Goal: Find specific page/section: Find specific page/section

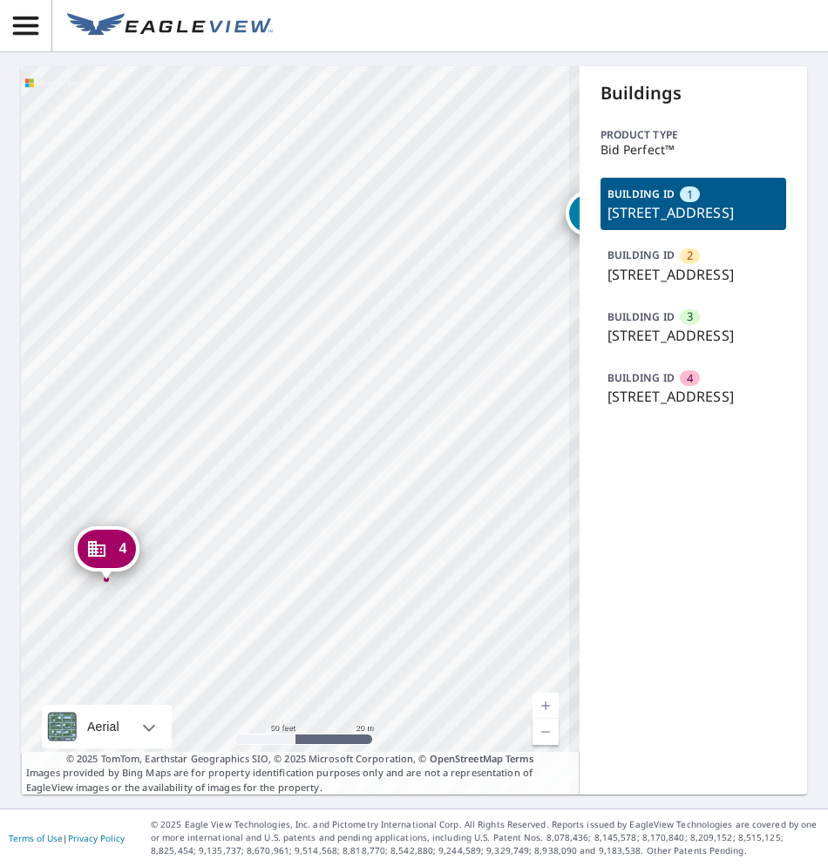
drag, startPoint x: 216, startPoint y: 495, endPoint x: 403, endPoint y: 430, distance: 198.1
click at [403, 430] on div "2 [STREET_ADDRESS]-1810 [GEOGRAPHIC_DATA][STREET_ADDRESS] [STREET_ADDRESS] [GEO…" at bounding box center [300, 430] width 558 height 728
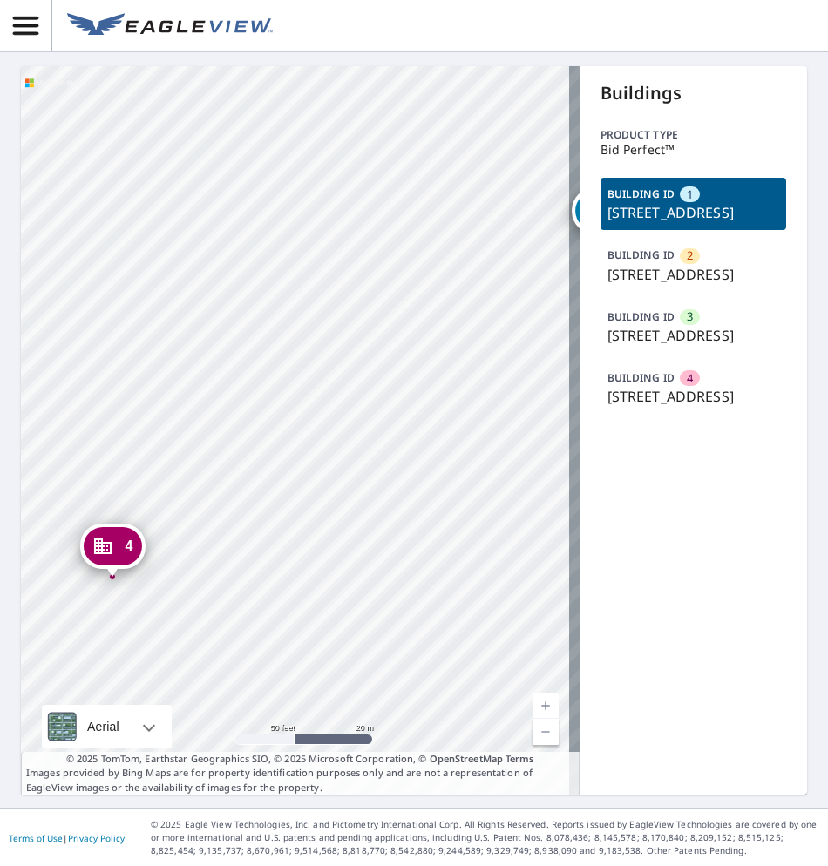
drag, startPoint x: 312, startPoint y: 476, endPoint x: 427, endPoint y: 399, distance: 138.2
click at [427, 399] on div "2 1800 Canton Ave NW Canton, OH 44708-1810 3 1742 Canton Ave NW Canton, OH 4470…" at bounding box center [300, 430] width 558 height 728
